Goal: Task Accomplishment & Management: Complete application form

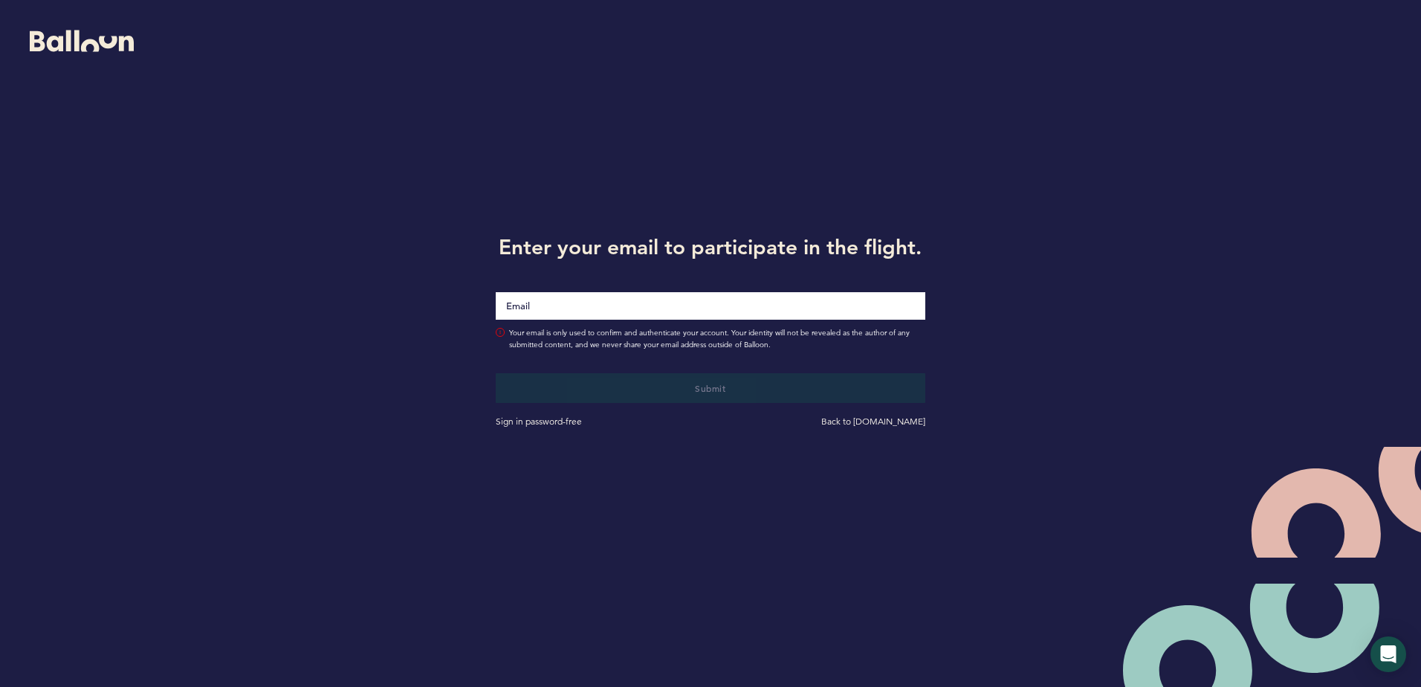
click at [580, 304] on input "Email" at bounding box center [710, 306] width 429 height 28
type input "[EMAIL_ADDRESS][DOMAIN_NAME]"
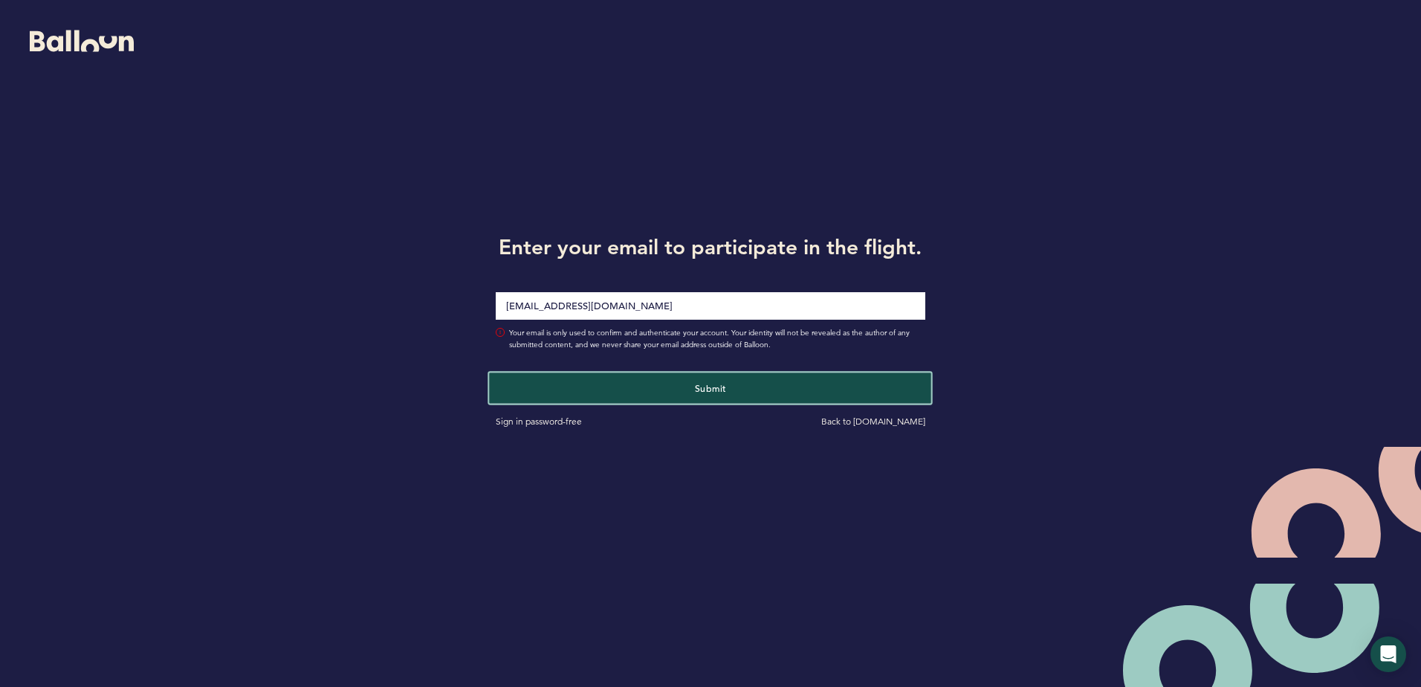
click at [612, 386] on button "Submit" at bounding box center [711, 387] width 442 height 30
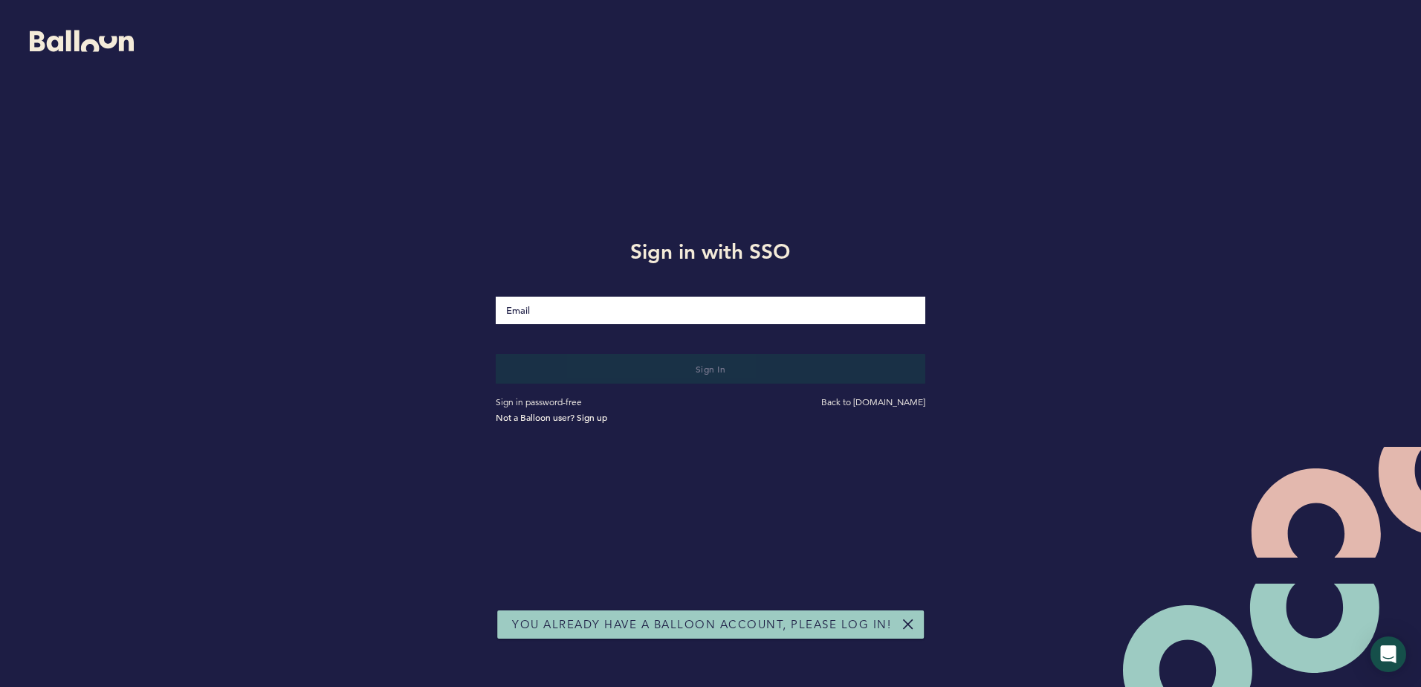
click at [589, 320] on input "Email" at bounding box center [710, 311] width 429 height 28
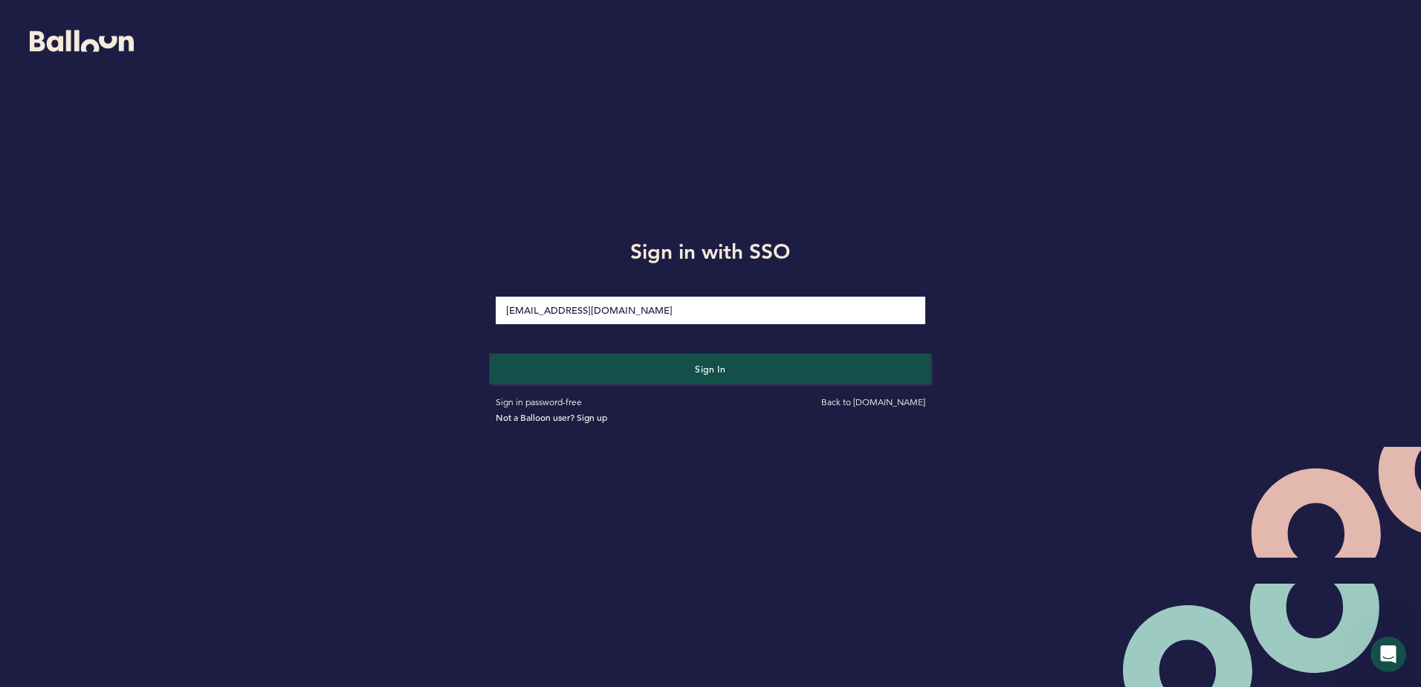
type input "[EMAIL_ADDRESS][DOMAIN_NAME]"
click at [873, 366] on button "Sign in" at bounding box center [711, 368] width 442 height 30
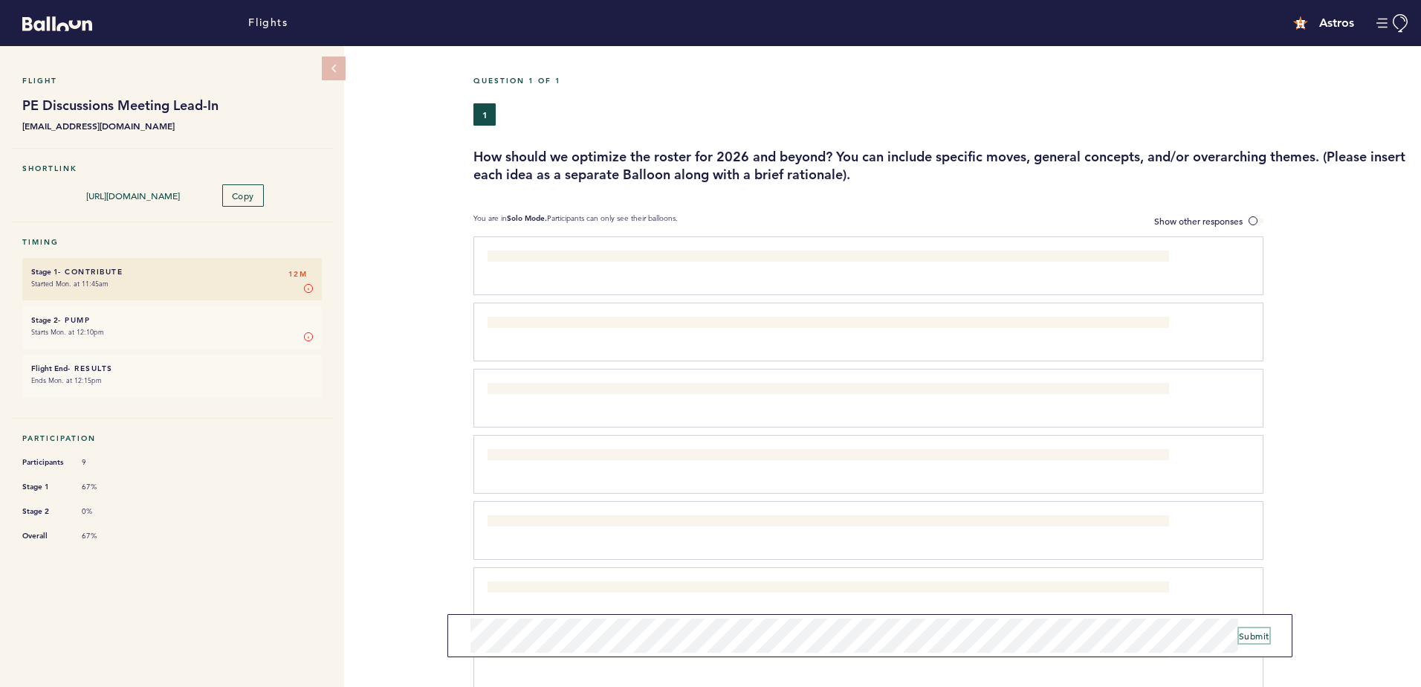
click at [1255, 638] on span "Submit" at bounding box center [1254, 636] width 30 height 12
click at [1257, 644] on span "Submit" at bounding box center [1254, 641] width 30 height 12
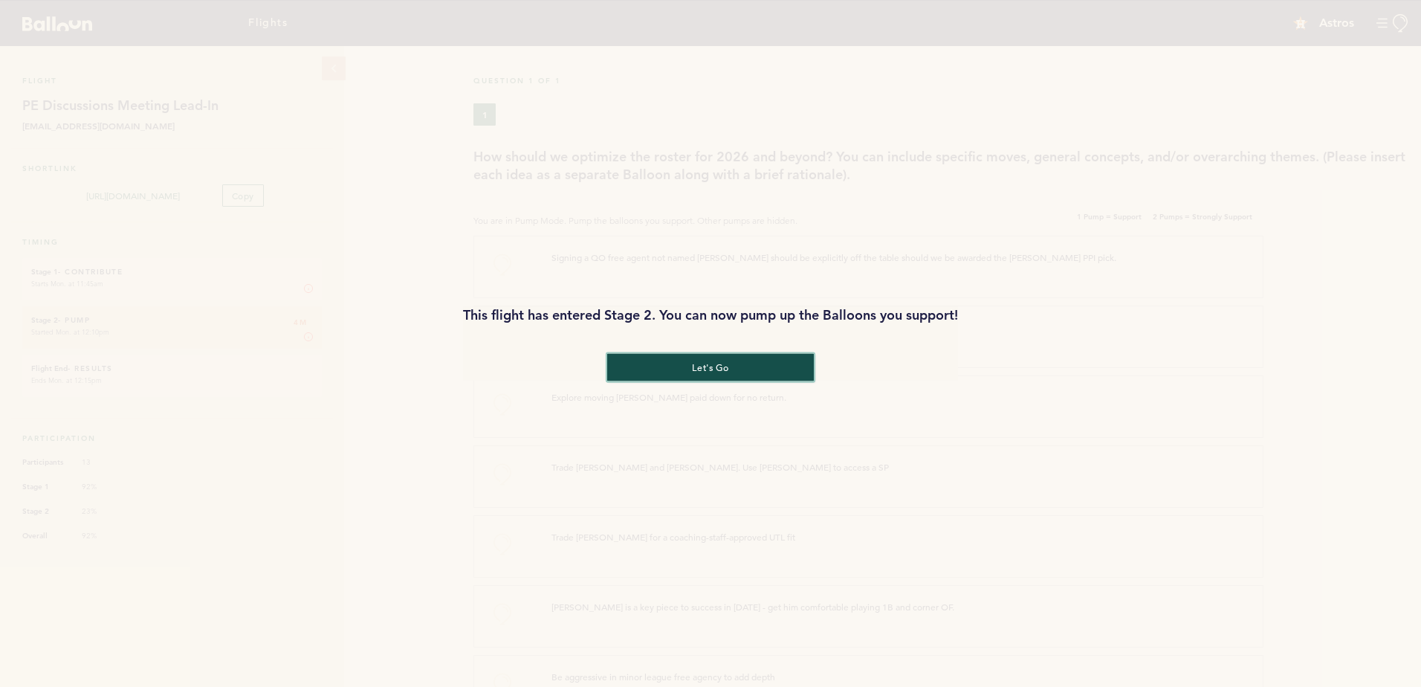
click at [706, 368] on button "let's go" at bounding box center [710, 367] width 207 height 28
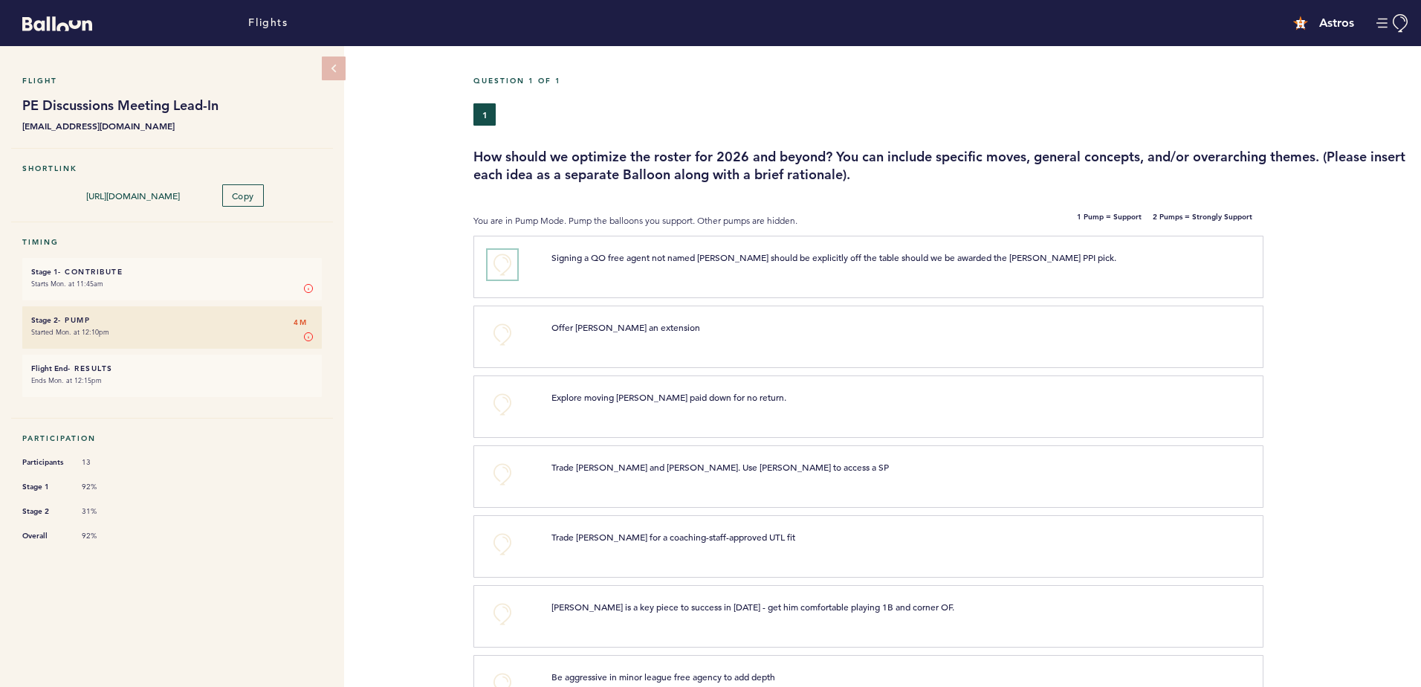
click at [496, 259] on button "+0" at bounding box center [503, 265] width 30 height 30
click at [497, 255] on button "+1" at bounding box center [503, 265] width 30 height 30
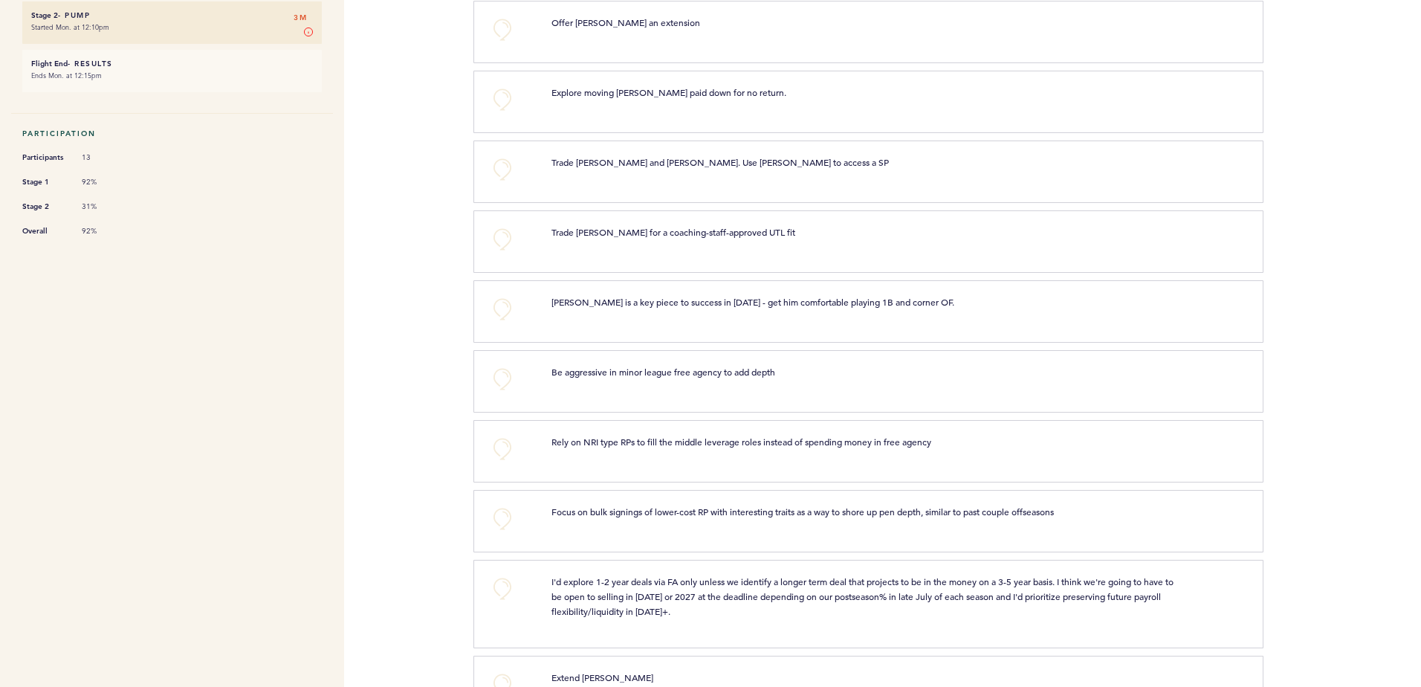
scroll to position [305, 0]
click at [504, 303] on button "+0" at bounding box center [503, 309] width 30 height 30
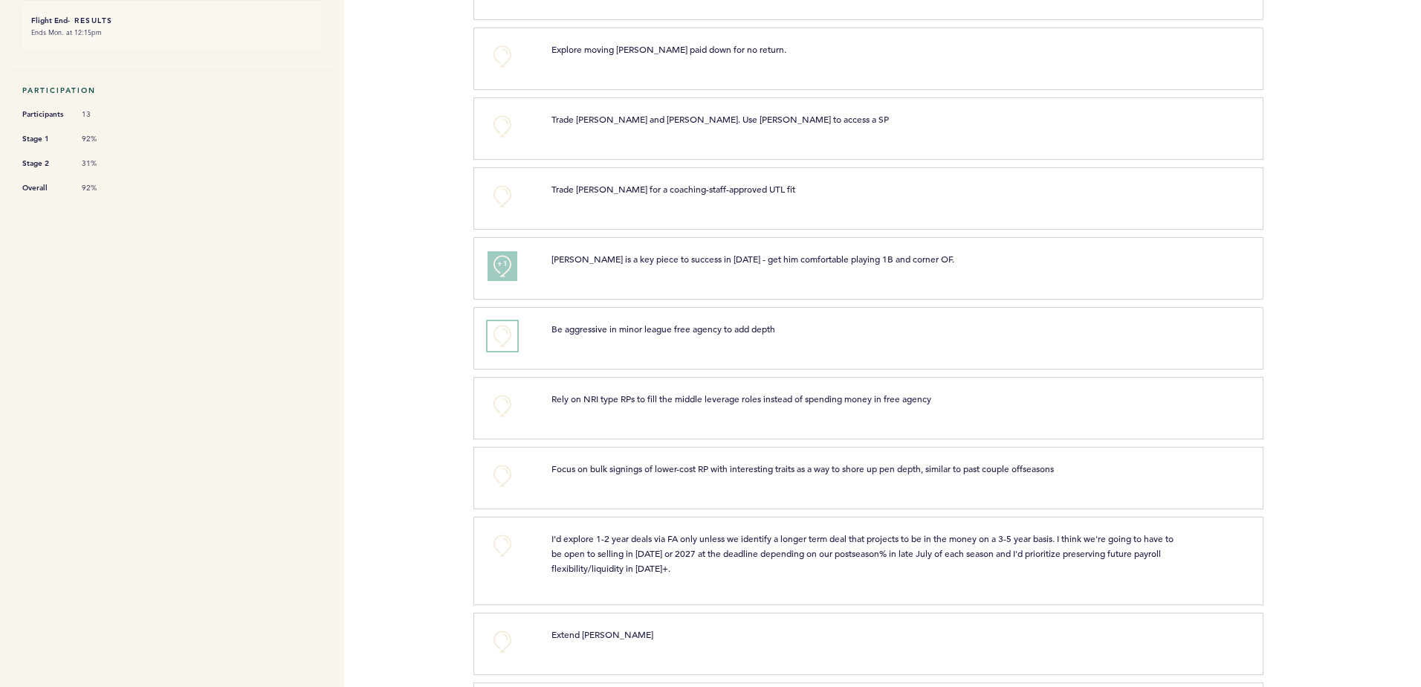
click at [489, 330] on button "+0" at bounding box center [503, 336] width 30 height 30
click at [504, 339] on span "+1" at bounding box center [502, 333] width 10 height 15
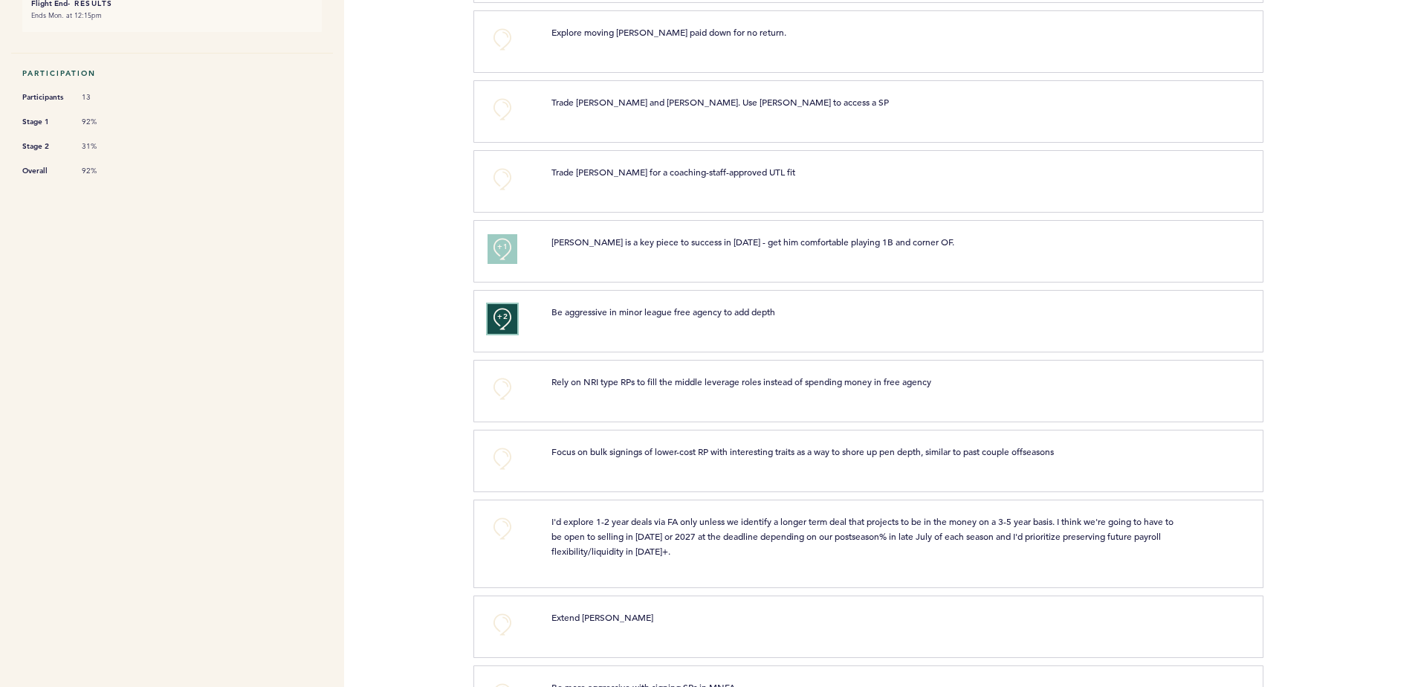
scroll to position [366, 0]
click at [495, 383] on button "+0" at bounding box center [503, 388] width 30 height 30
click at [495, 383] on button "+1" at bounding box center [503, 388] width 30 height 30
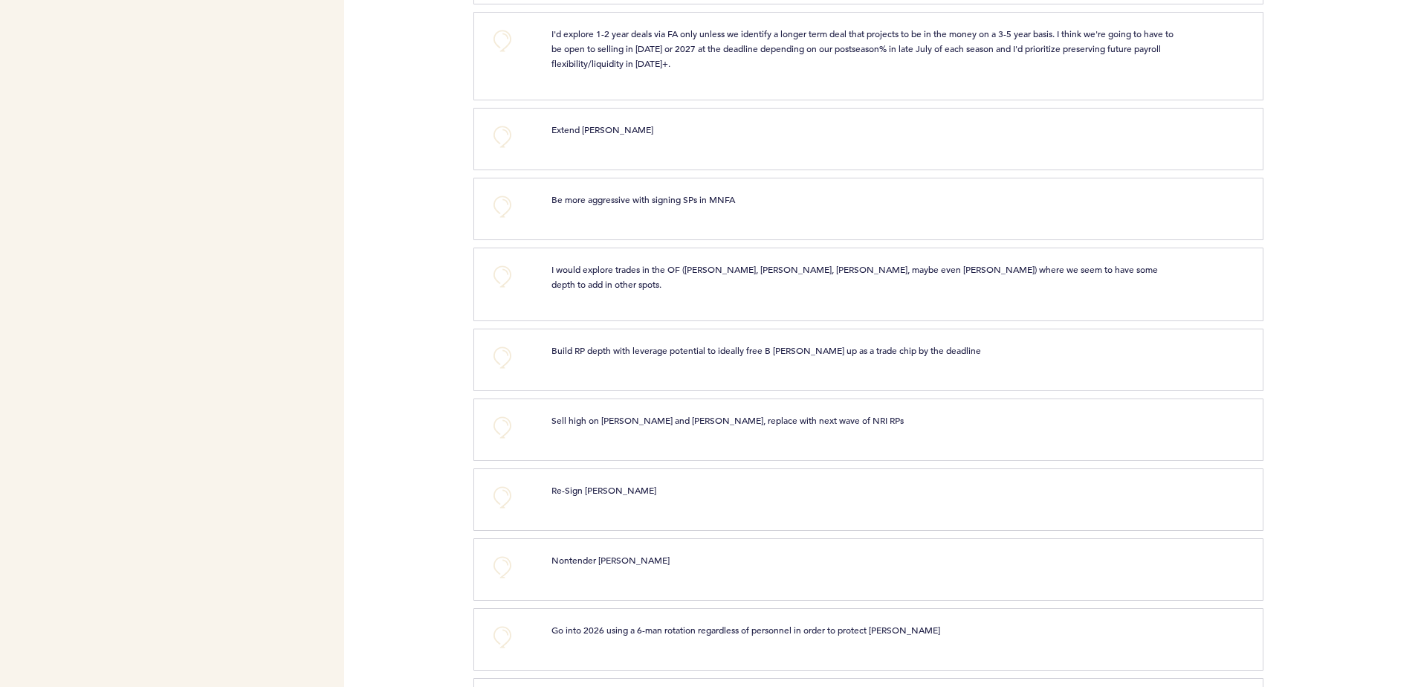
scroll to position [853, 0]
click at [500, 416] on button "+0" at bounding box center [503, 427] width 30 height 30
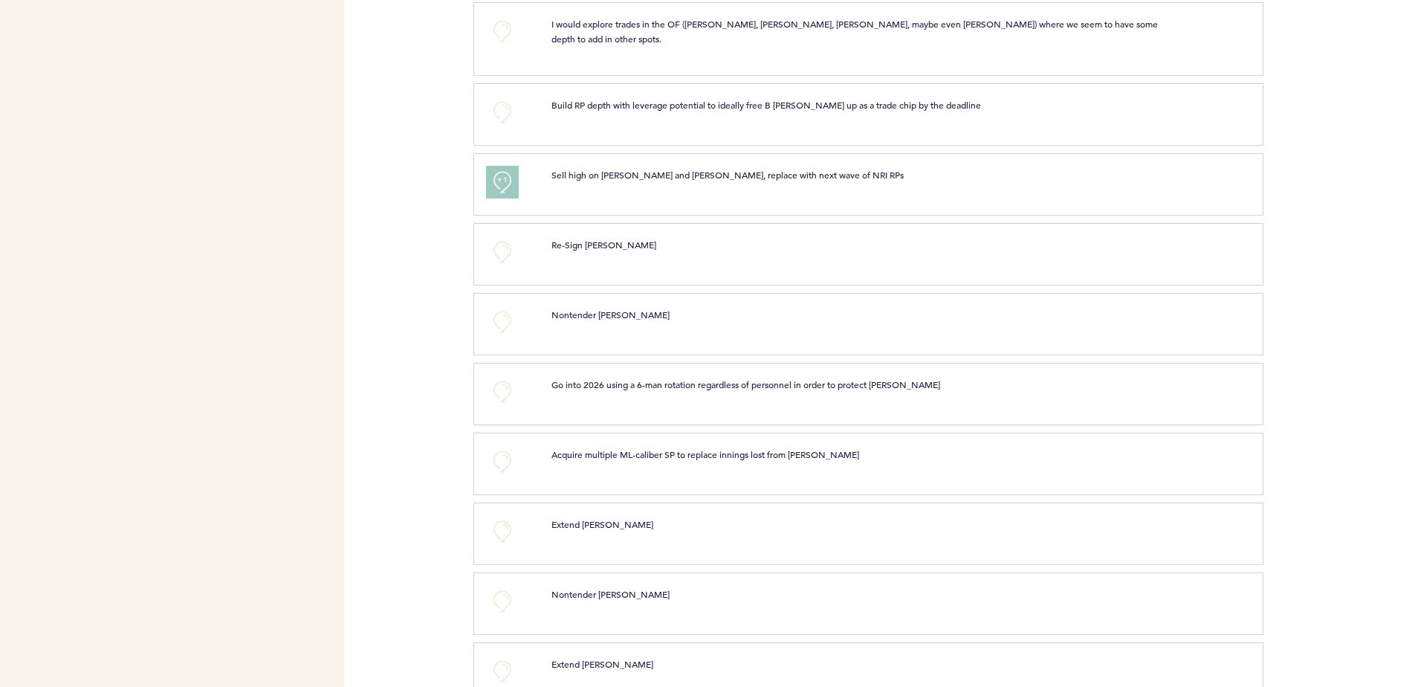
scroll to position [1099, 0]
click at [502, 454] on button "+0" at bounding box center [503, 461] width 30 height 30
click at [502, 454] on span "+1" at bounding box center [502, 458] width 10 height 15
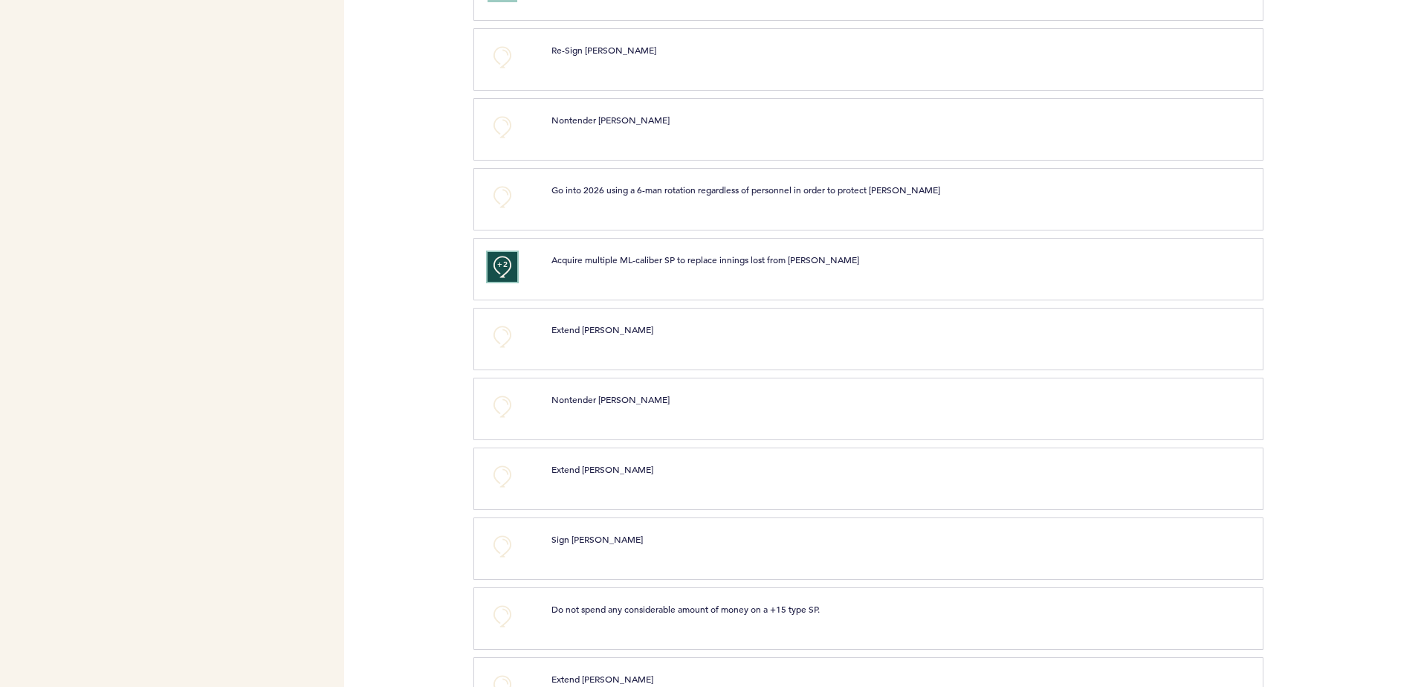
scroll to position [1293, 0]
click at [644, 447] on div "+0 Extend [PERSON_NAME] clear submit" at bounding box center [867, 478] width 789 height 62
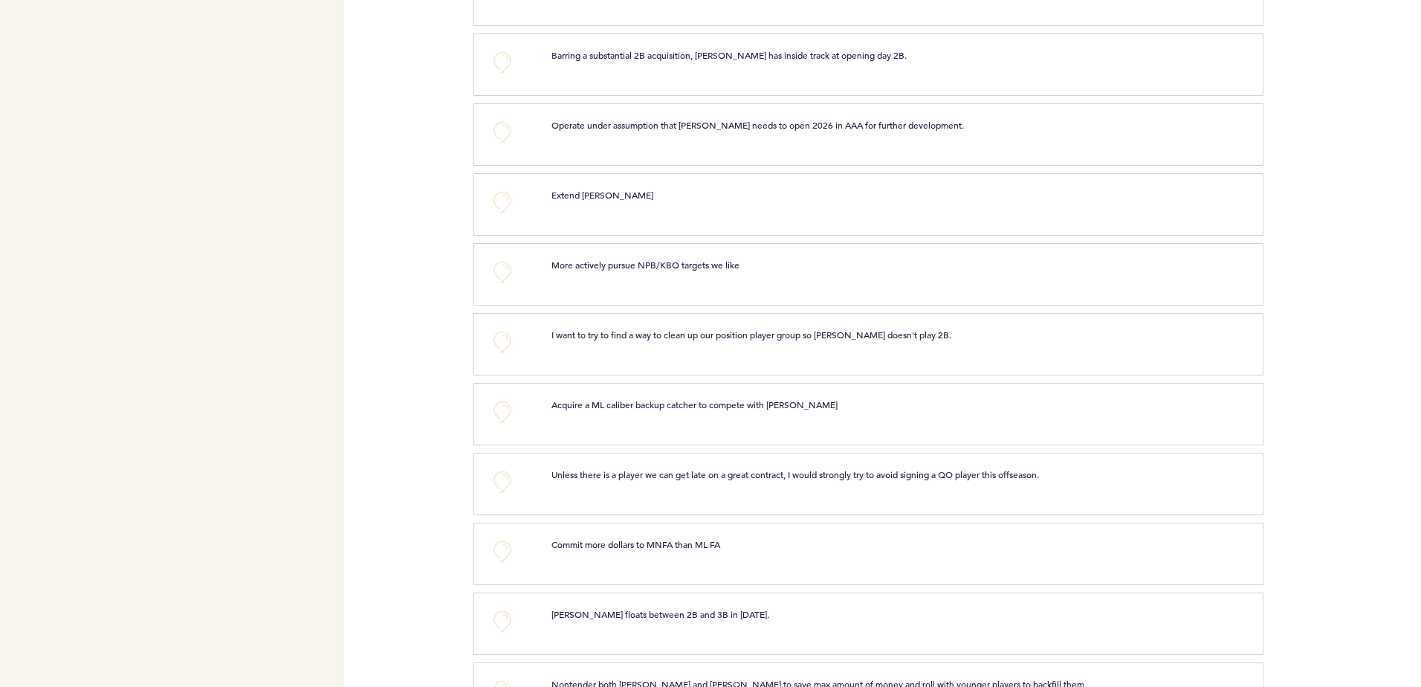
scroll to position [2234, 0]
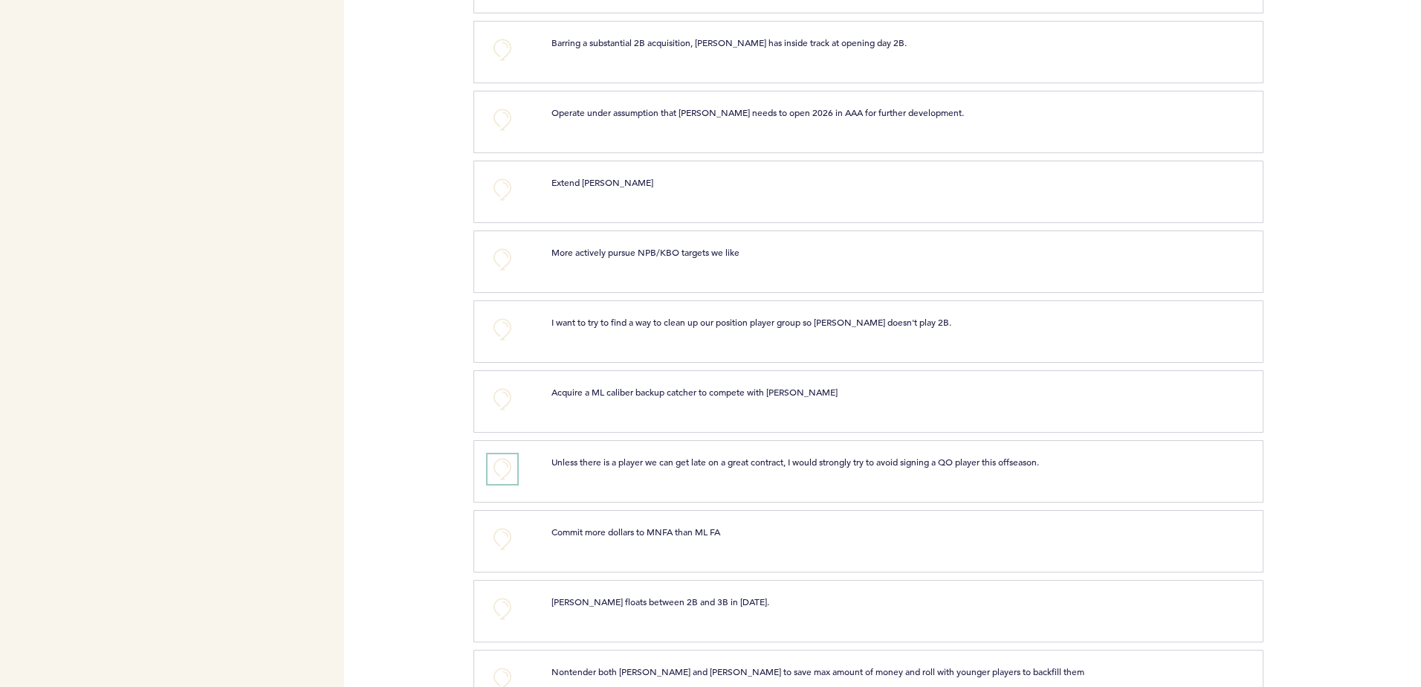
click at [504, 470] on button "+0" at bounding box center [503, 469] width 30 height 30
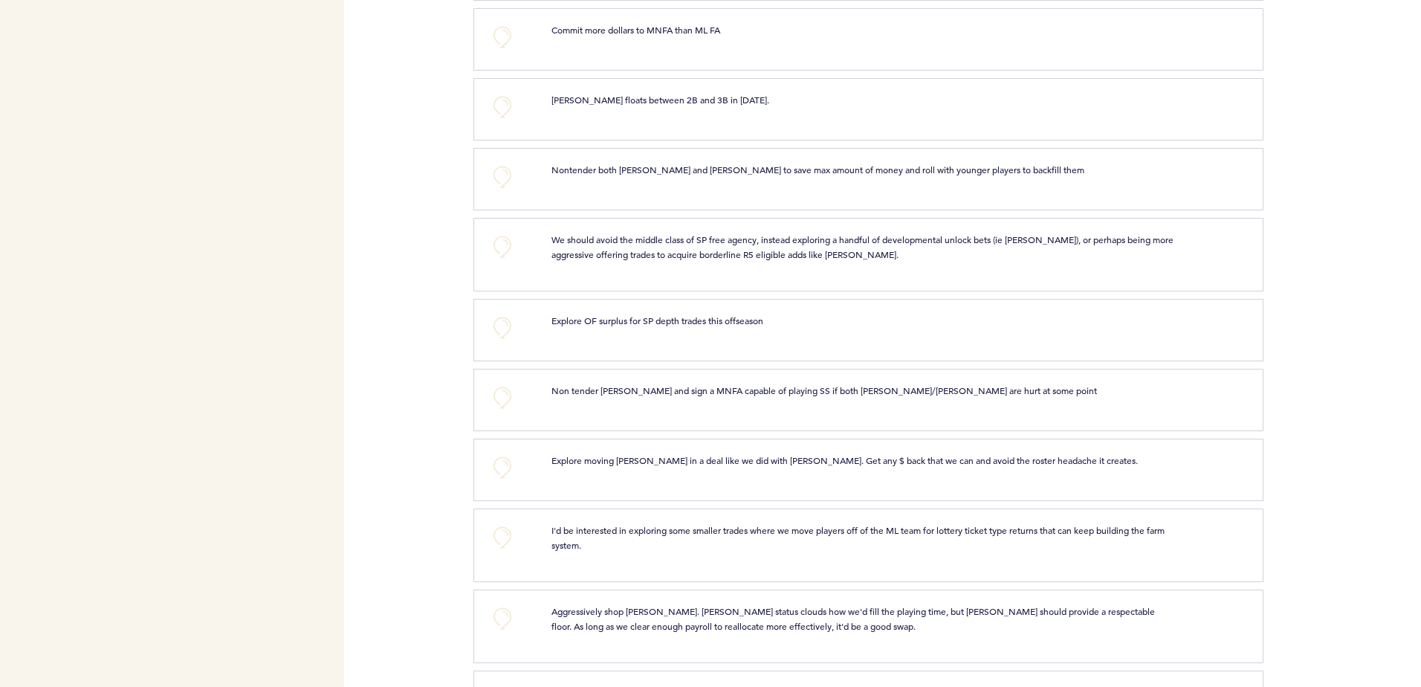
scroll to position [2737, 0]
click at [506, 323] on button "+0" at bounding box center [503, 326] width 30 height 30
click at [650, 523] on p "I'd be interested in exploring some smaller trades where we move players off of…" at bounding box center [863, 536] width 622 height 30
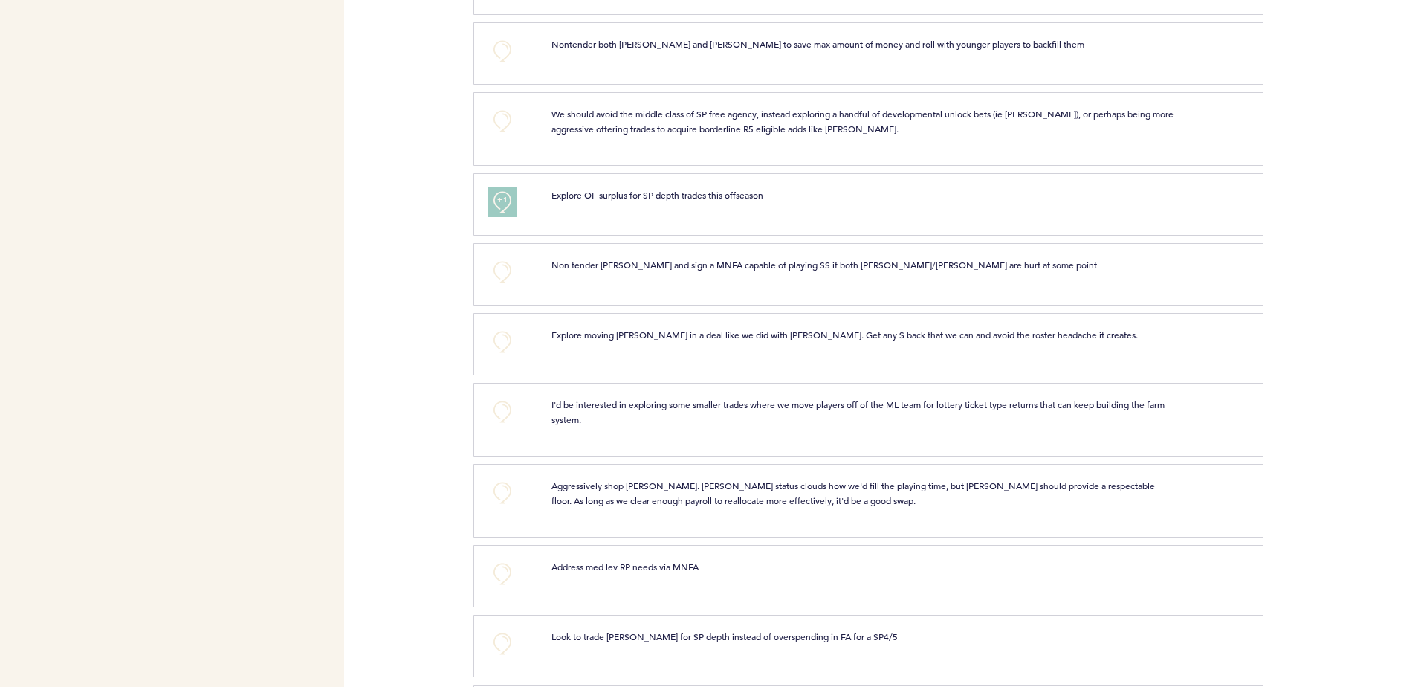
scroll to position [2862, 0]
click at [844, 505] on p "Aggressively shop [PERSON_NAME]. [PERSON_NAME] status clouds how we'd fill the …" at bounding box center [863, 492] width 622 height 30
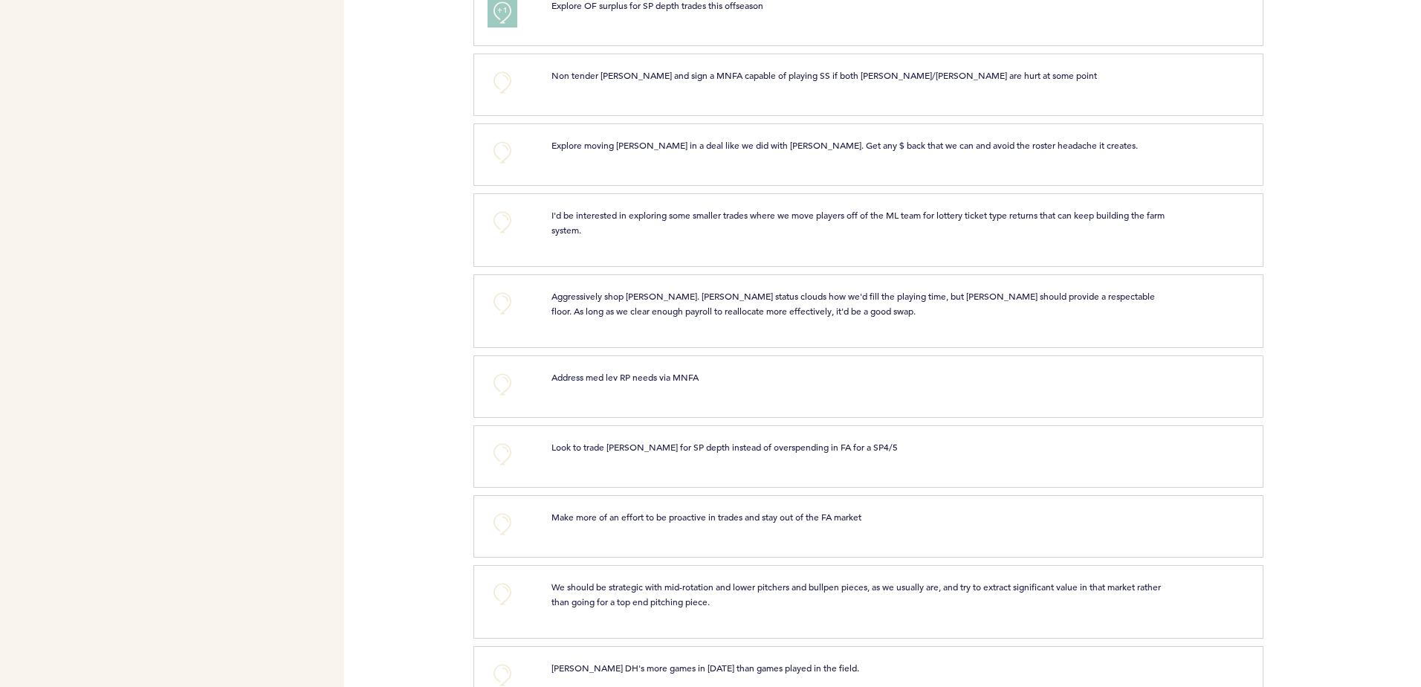
scroll to position [3052, 0]
click at [502, 303] on button "+0" at bounding box center [503, 303] width 30 height 30
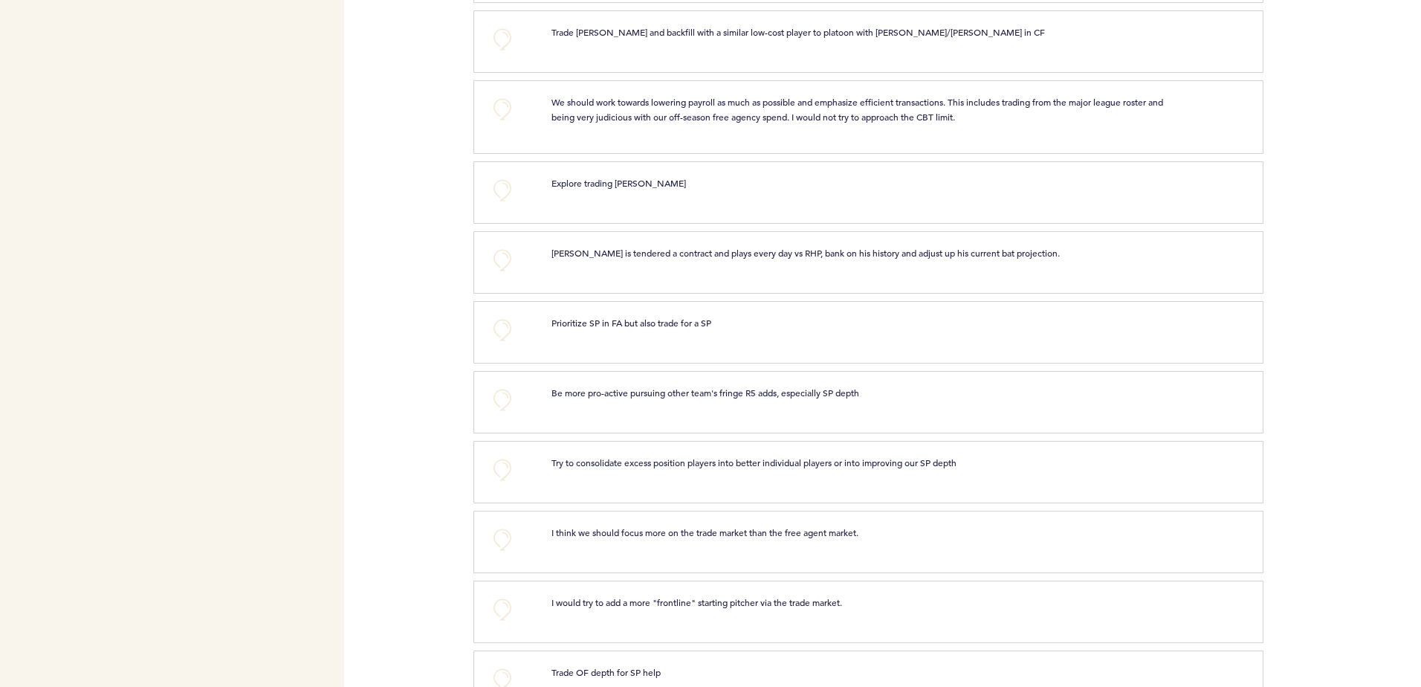
scroll to position [3948, 0]
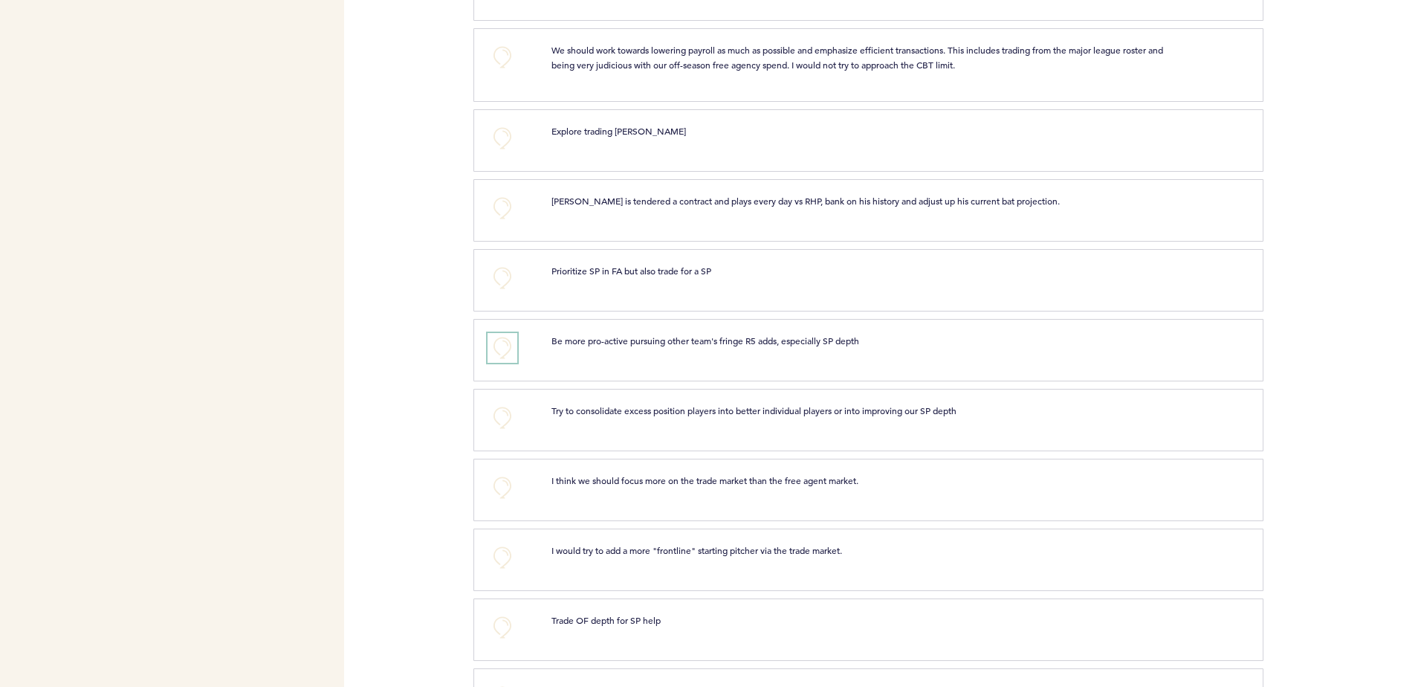
click at [496, 346] on button "+0" at bounding box center [503, 348] width 30 height 30
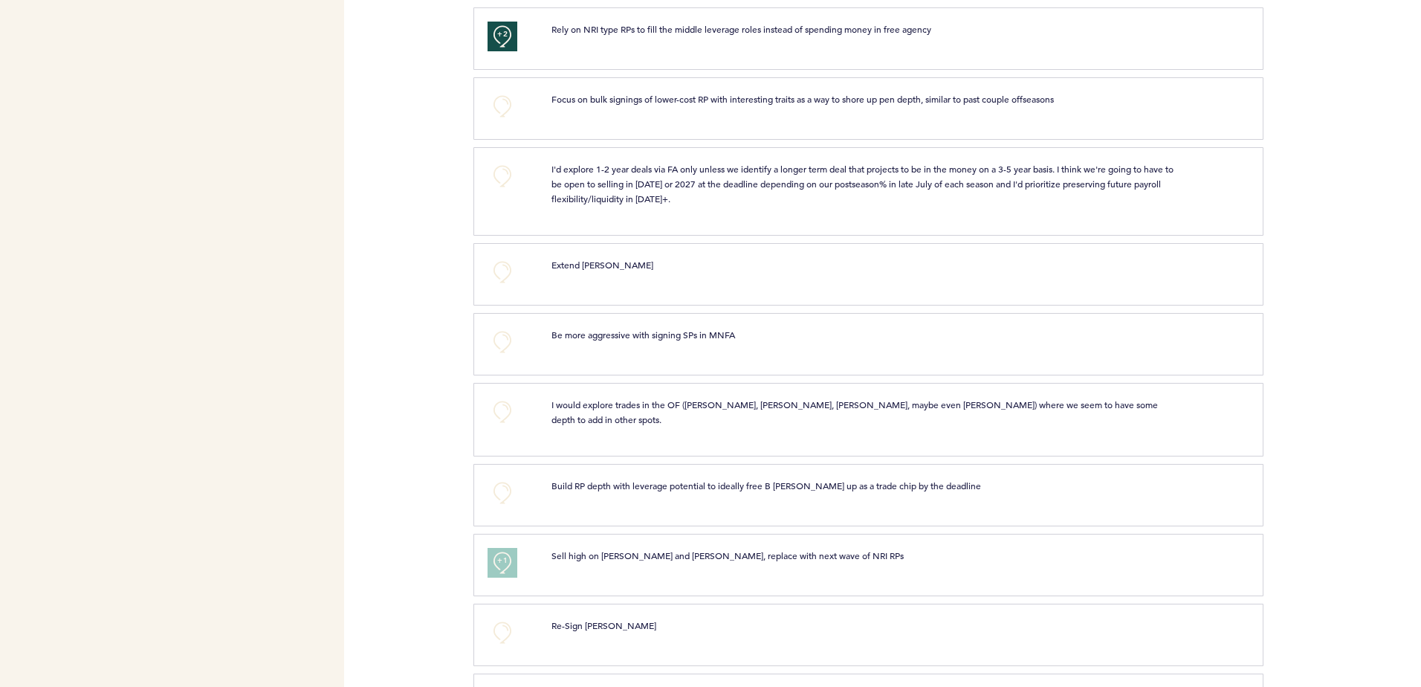
scroll to position [0, 0]
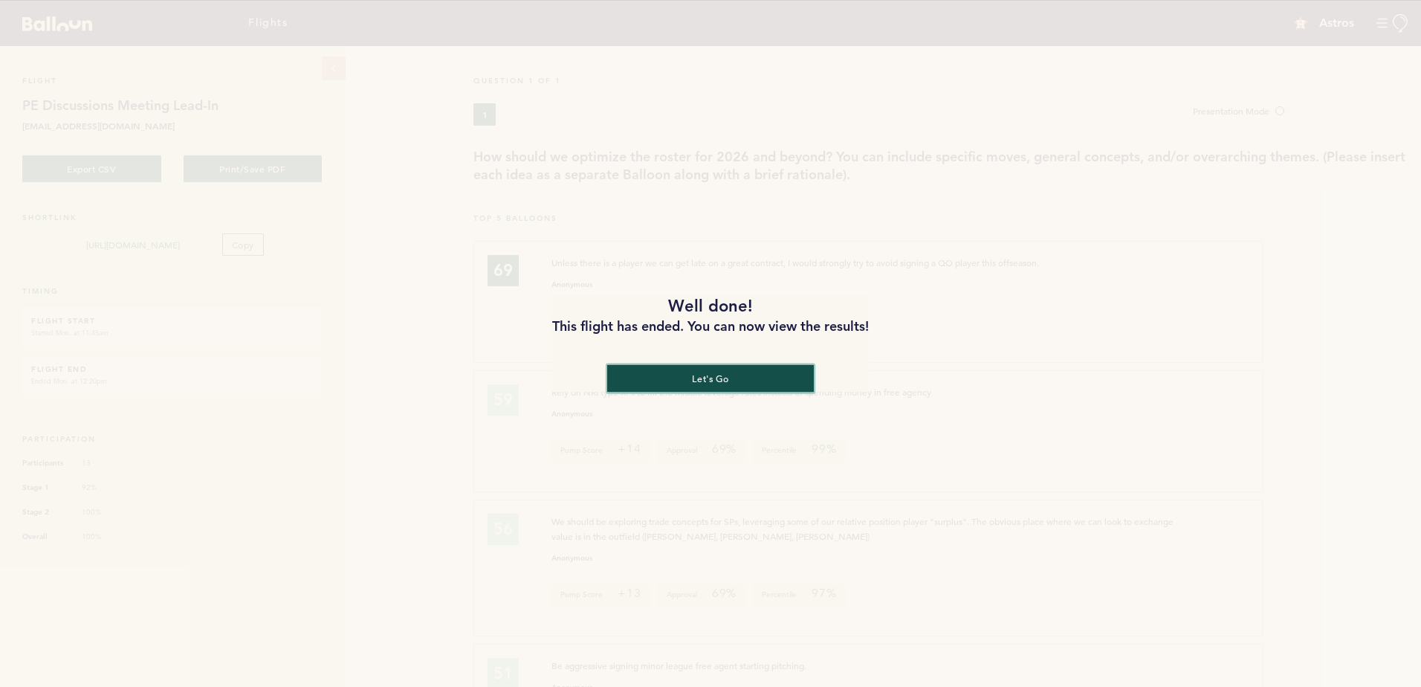
click at [719, 374] on button "let's go" at bounding box center [710, 378] width 207 height 28
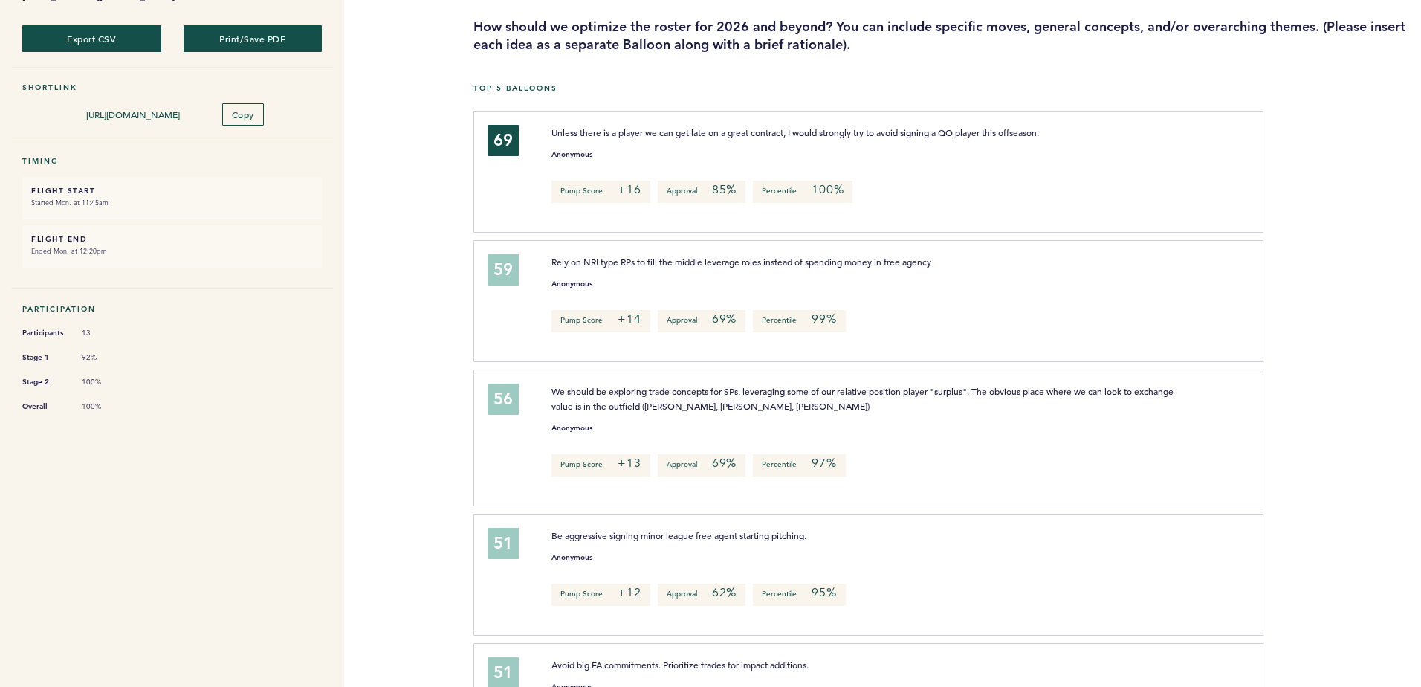
scroll to position [28, 0]
